Goal: Task Accomplishment & Management: Manage account settings

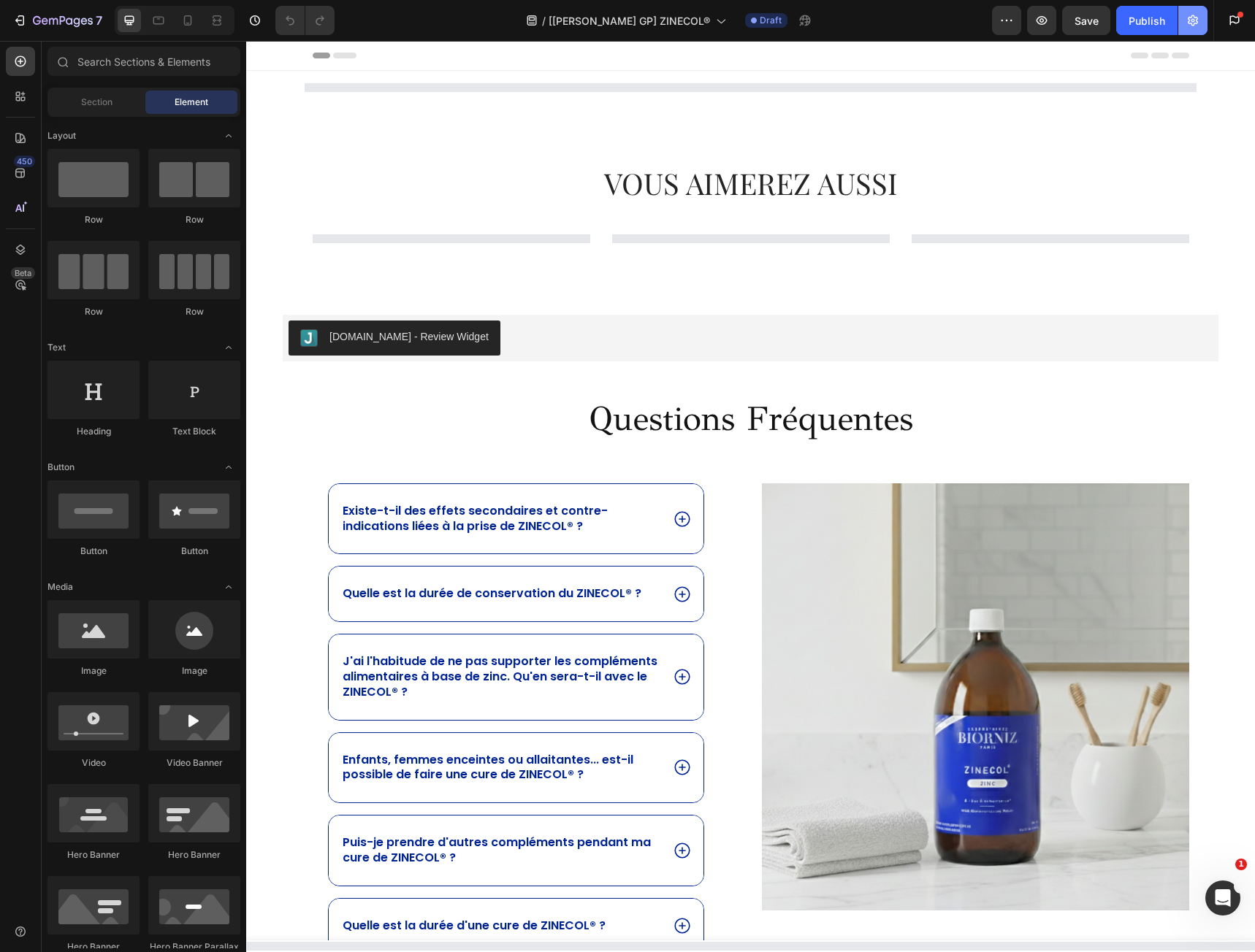
click at [1193, 22] on icon "button" at bounding box center [1192, 21] width 15 height 15
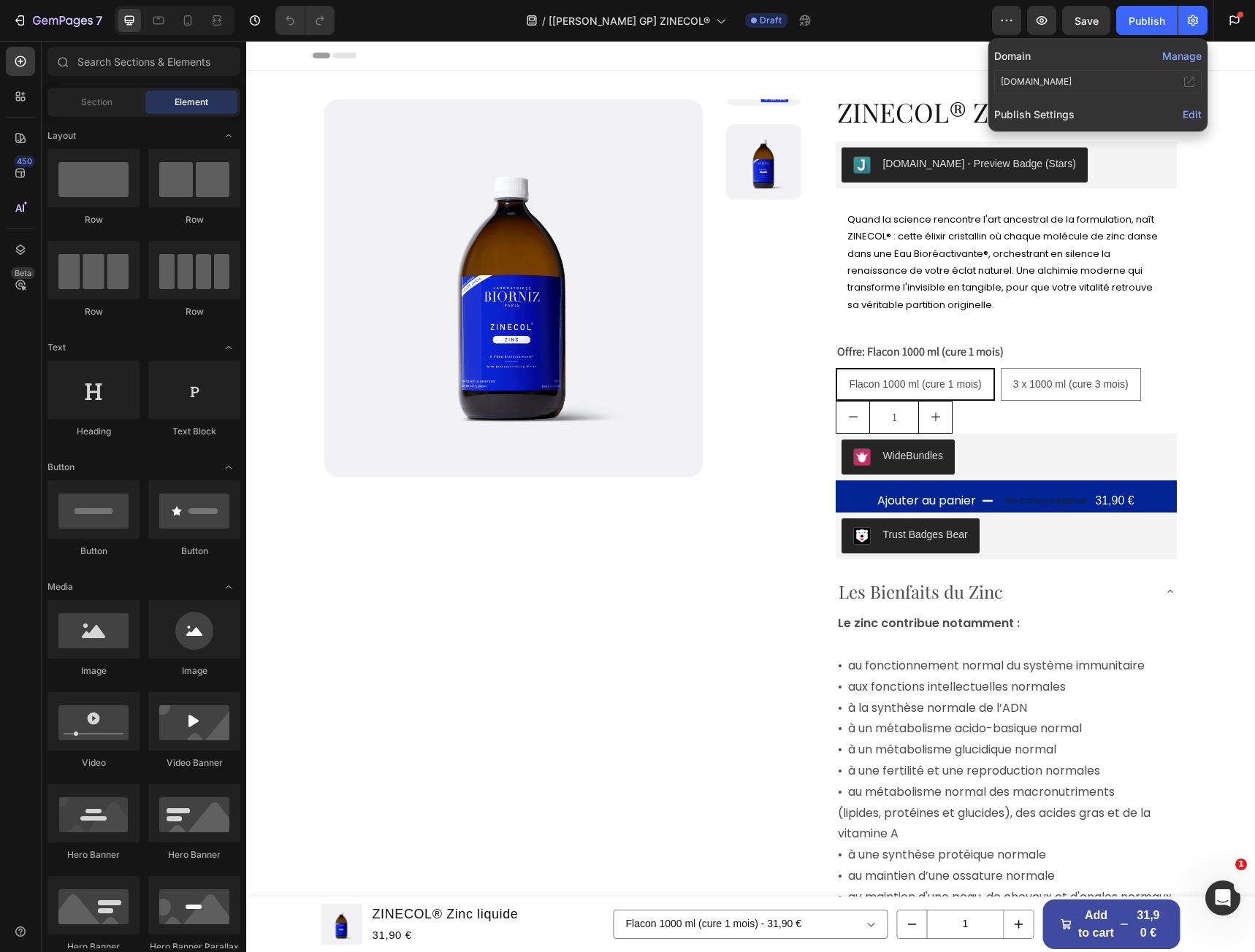
click at [1187, 54] on button "Manage" at bounding box center [1182, 56] width 40 height 16
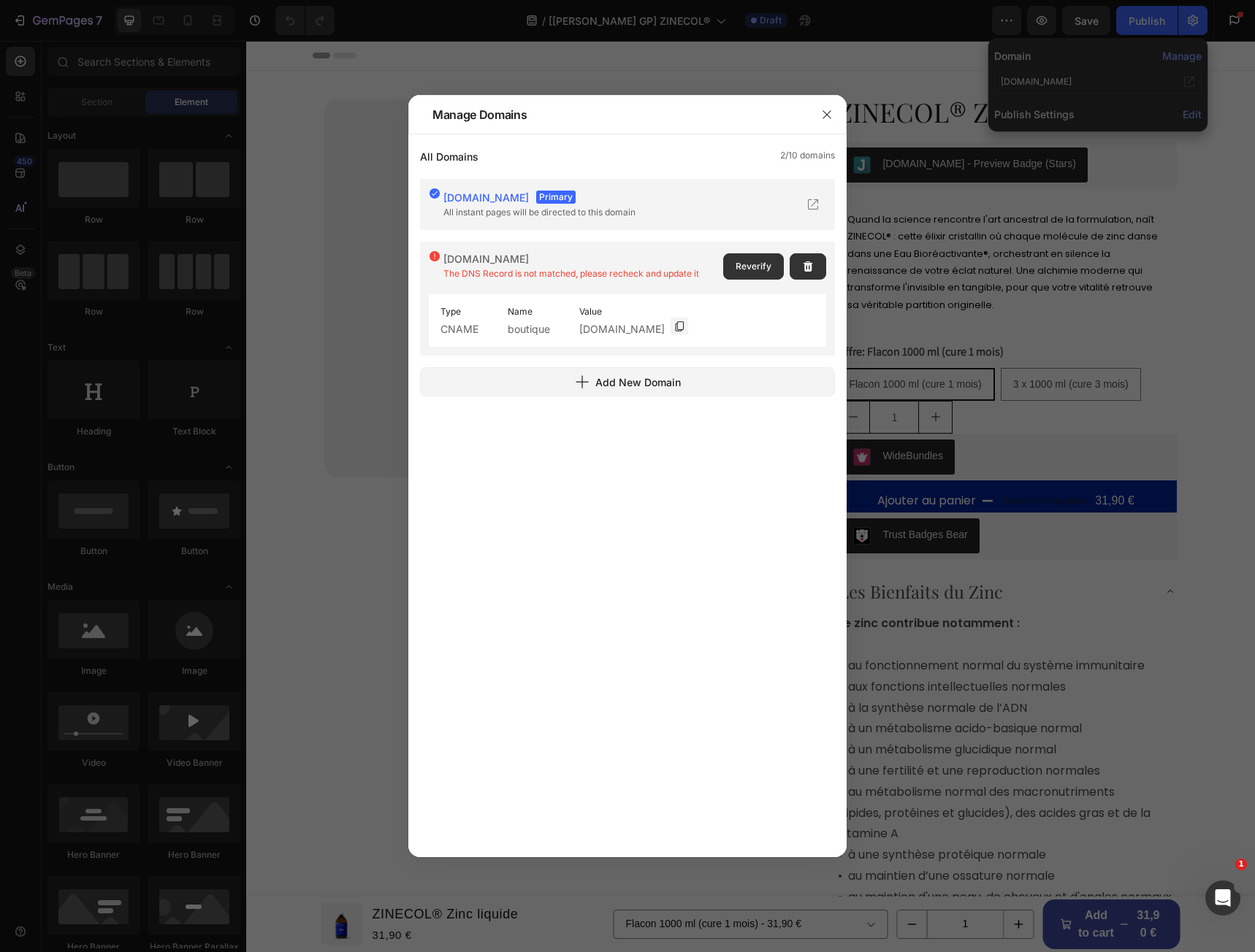
click at [572, 618] on div "[DOMAIN_NAME] Primary All instant pages will be directed to this domain [DOMAIN…" at bounding box center [628, 510] width 415 height 663
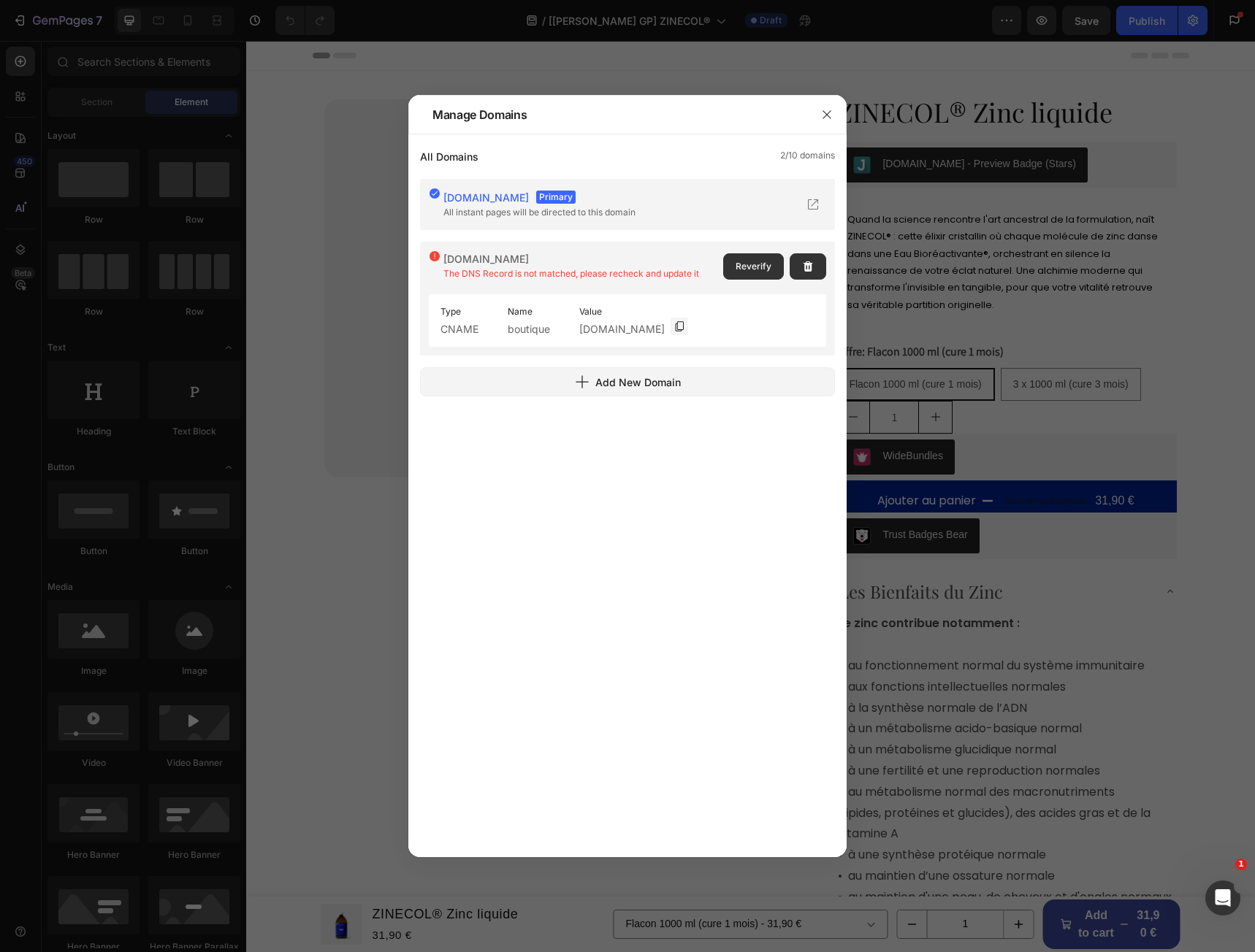
click at [662, 632] on div "[DOMAIN_NAME] Primary All instant pages will be directed to this domain [DOMAIN…" at bounding box center [628, 510] width 415 height 663
click at [636, 536] on div "[DOMAIN_NAME] Primary All instant pages will be directed to this domain [DOMAIN…" at bounding box center [628, 510] width 415 height 663
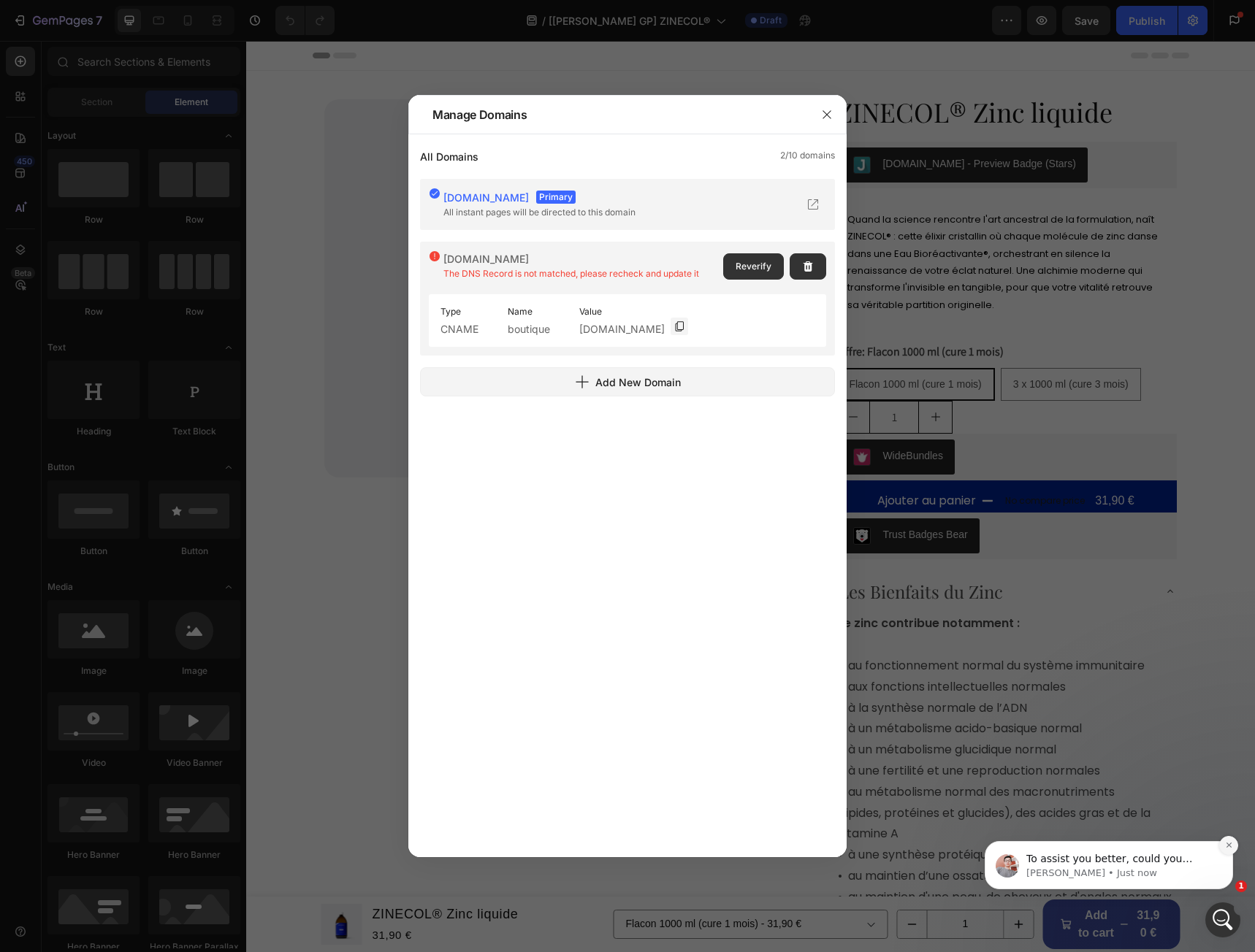
click at [1230, 842] on icon "Dismiss notification" at bounding box center [1229, 846] width 8 height 8
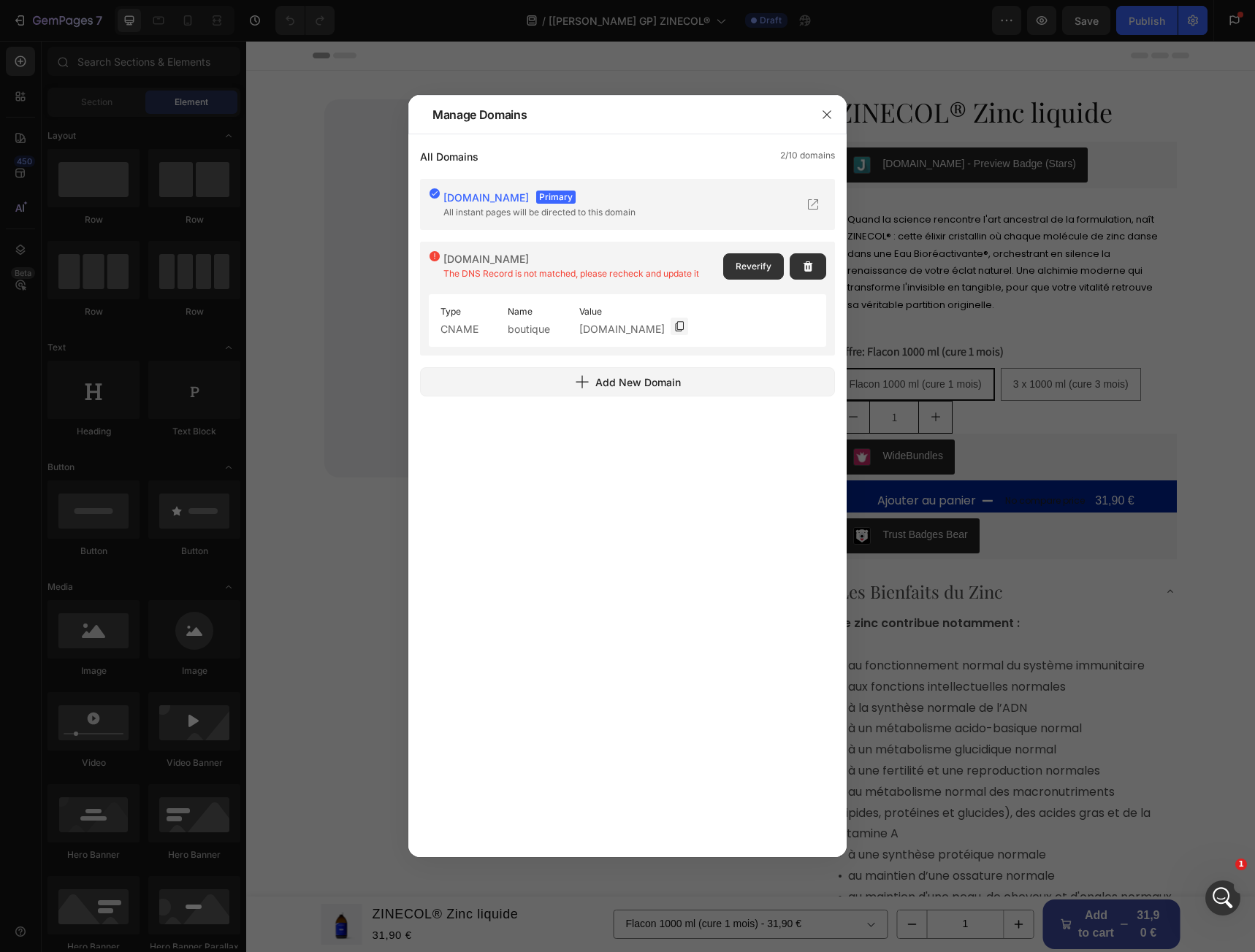
click at [666, 682] on div "[DOMAIN_NAME] Primary All instant pages will be directed to this domain [DOMAIN…" at bounding box center [628, 510] width 415 height 663
click at [651, 574] on div "[DOMAIN_NAME] Primary All instant pages will be directed to this domain [DOMAIN…" at bounding box center [628, 510] width 415 height 663
click at [742, 269] on span "Reverify" at bounding box center [753, 267] width 35 height 13
click at [567, 564] on div "[DOMAIN_NAME] Primary All instant pages will be directed to this domain [DOMAIN…" at bounding box center [628, 510] width 415 height 663
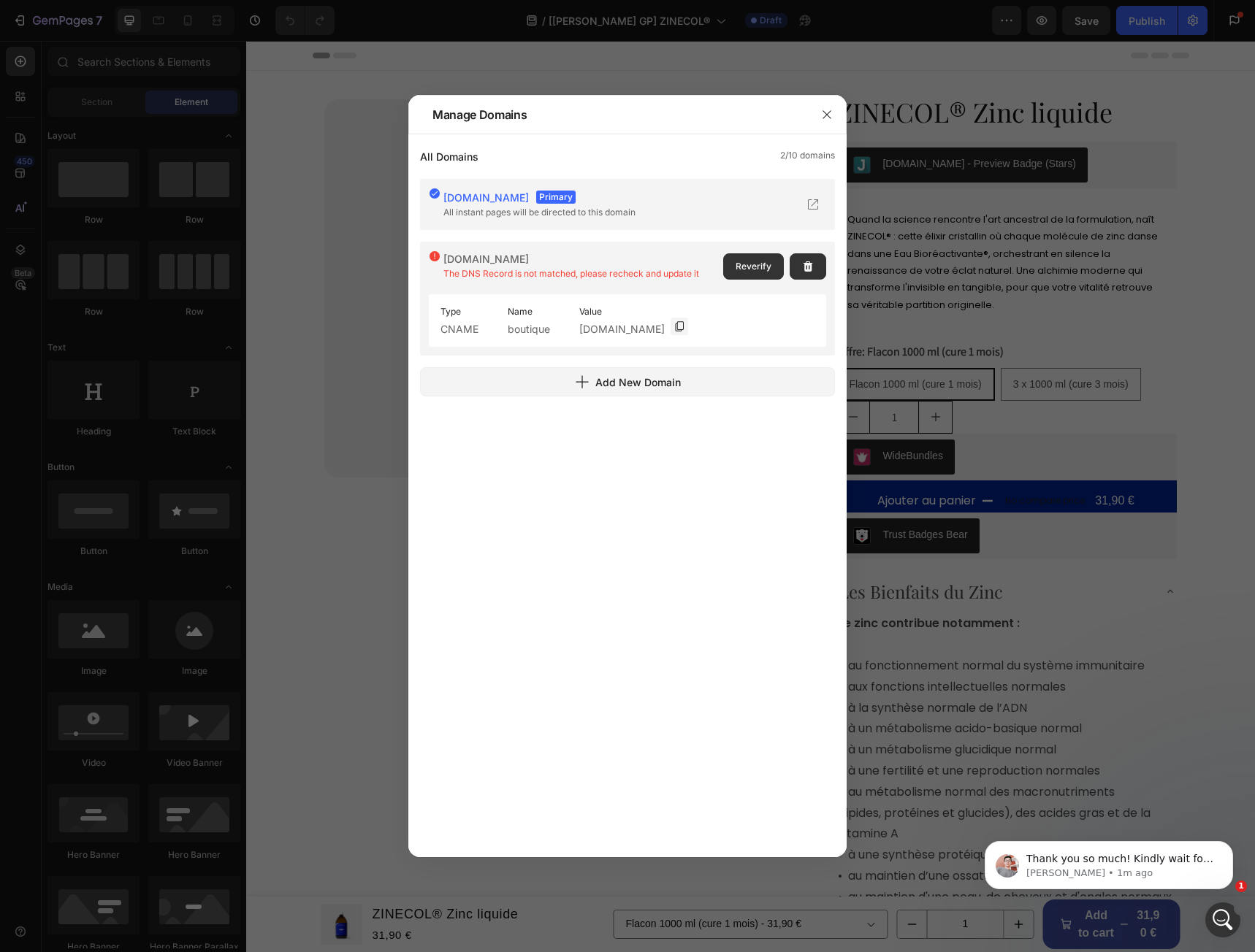
click at [595, 585] on div "[DOMAIN_NAME] Primary All instant pages will be directed to this domain [DOMAIN…" at bounding box center [628, 510] width 415 height 663
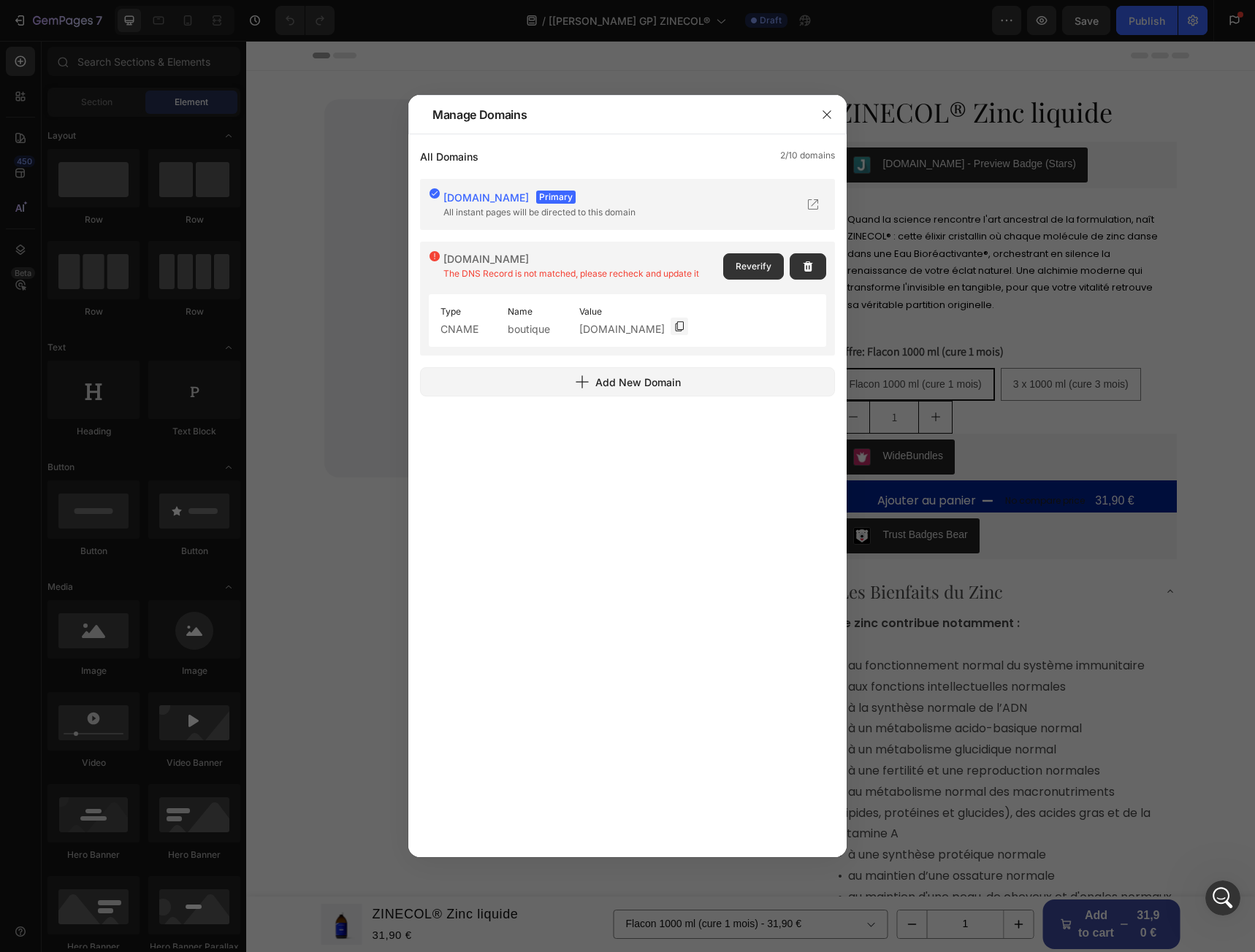
click at [622, 609] on div "[DOMAIN_NAME] Primary All instant pages will be directed to this domain [DOMAIN…" at bounding box center [628, 510] width 415 height 663
click at [716, 522] on div "[DOMAIN_NAME] Primary All instant pages will be directed to this domain [DOMAIN…" at bounding box center [628, 510] width 415 height 663
click at [826, 109] on icon "button" at bounding box center [827, 114] width 12 height 12
